Goal: Task Accomplishment & Management: Use online tool/utility

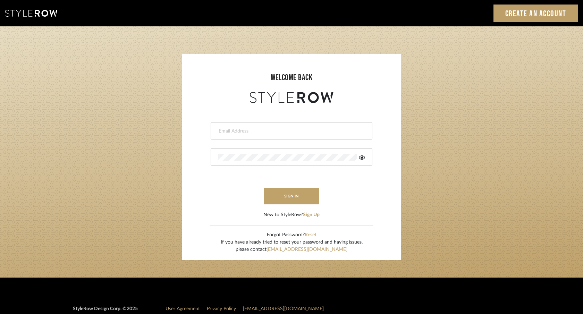
click at [228, 136] on div at bounding box center [292, 130] width 162 height 17
click at [227, 131] on input "email" at bounding box center [290, 131] width 145 height 7
type input "ac@cerusedesign.com"
click at [290, 194] on button "sign in" at bounding box center [292, 196] width 56 height 16
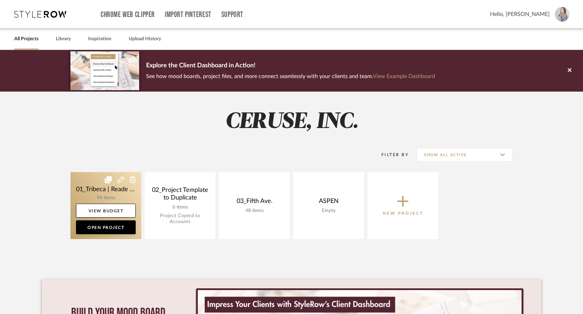
scroll to position [1, 0]
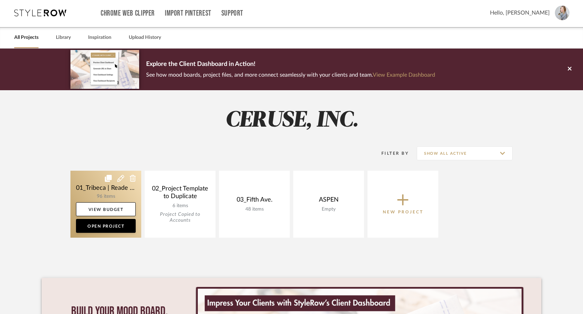
click at [100, 188] on link at bounding box center [105, 204] width 71 height 67
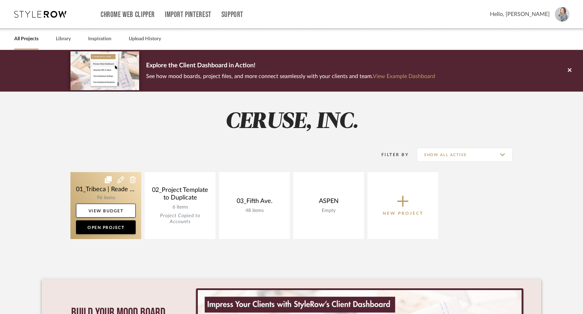
click at [100, 188] on div "Chrome Web Clipper Import Pinterest Support All Projects Library Inspiration Up…" at bounding box center [291, 231] width 583 height 463
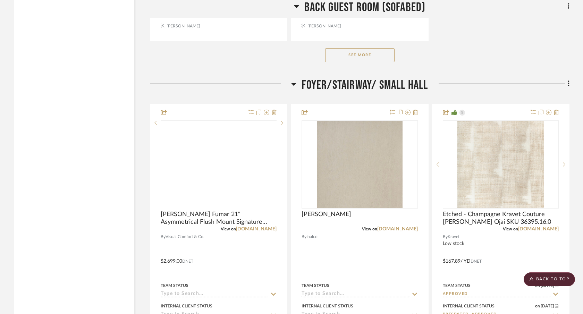
scroll to position [5670, 0]
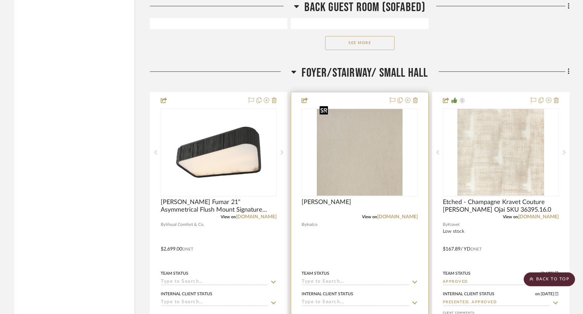
drag, startPoint x: 382, startPoint y: 166, endPoint x: 373, endPoint y: 166, distance: 8.7
click at [381, 166] on div at bounding box center [360, 152] width 116 height 88
click at [363, 168] on img "0" at bounding box center [360, 152] width 86 height 87
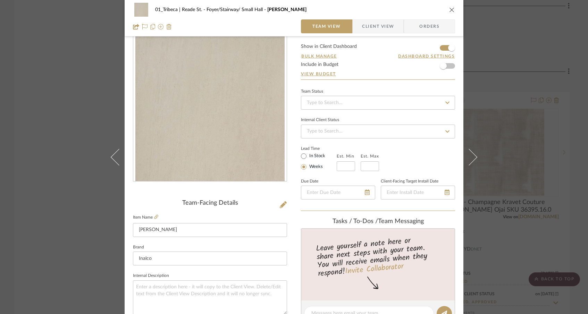
scroll to position [0, 0]
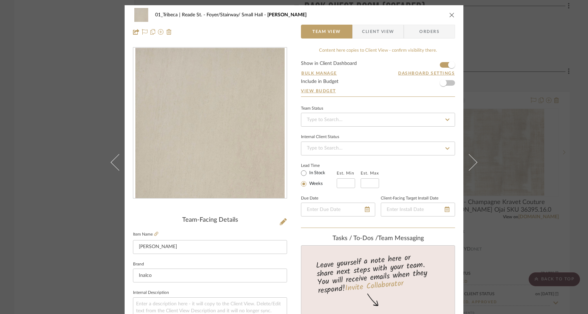
click at [371, 34] on span "Client View" at bounding box center [378, 32] width 32 height 14
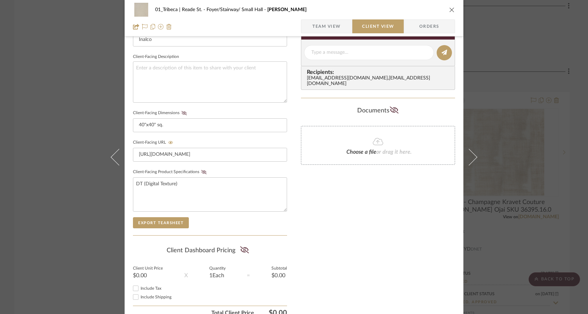
scroll to position [252, 0]
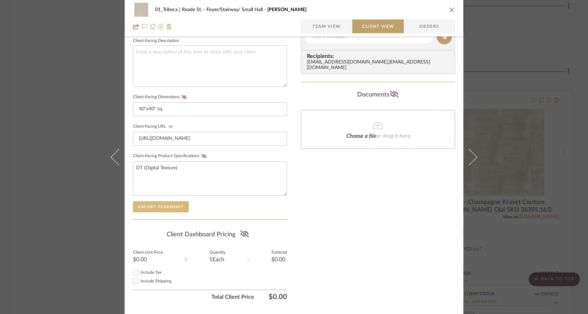
click at [146, 200] on sr-form-field "Client-Facing Product Specifications DT (Digital Texture)" at bounding box center [210, 176] width 154 height 50
click at [149, 206] on button "Export Tearsheet" at bounding box center [161, 206] width 56 height 11
